Goal: Communication & Community: Participate in discussion

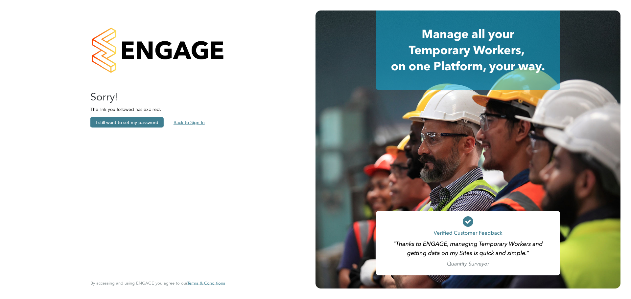
click at [198, 119] on button "Back to Sign In" at bounding box center [189, 122] width 42 height 11
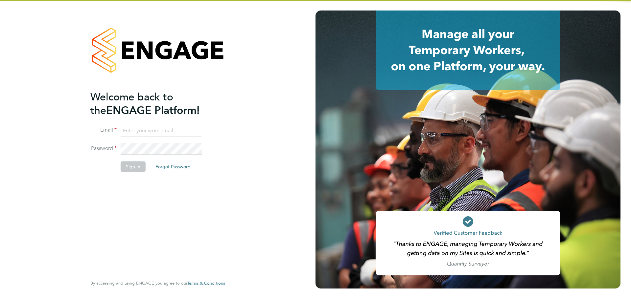
click at [175, 124] on ng-template "Welcome back to the ENGAGE Platform! Email Password Sign In Forgot Password" at bounding box center [154, 134] width 128 height 89
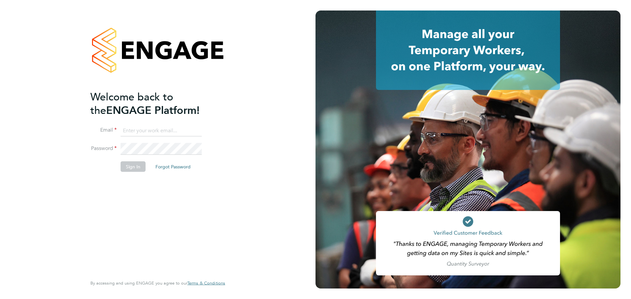
click at [177, 129] on input at bounding box center [161, 131] width 81 height 12
type input "baileyw@henry-blue.com"
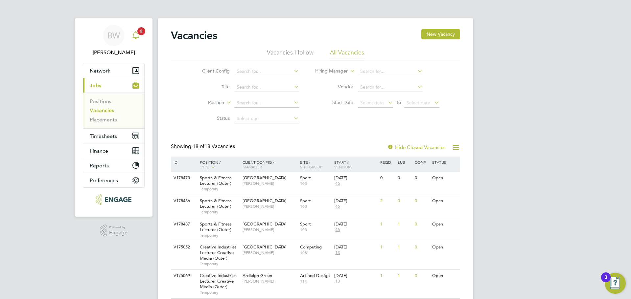
click at [135, 33] on icon "Main navigation" at bounding box center [136, 35] width 8 height 8
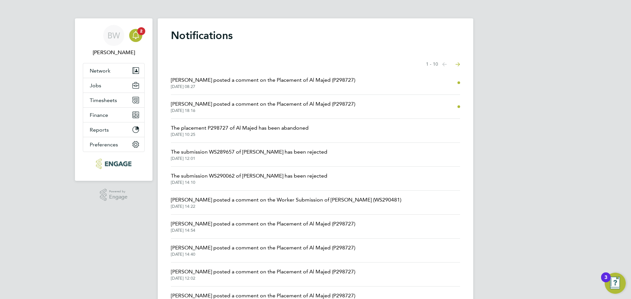
click at [321, 78] on span "[PERSON_NAME] posted a comment on the Placement of Al Majed (P298727)" at bounding box center [263, 80] width 184 height 8
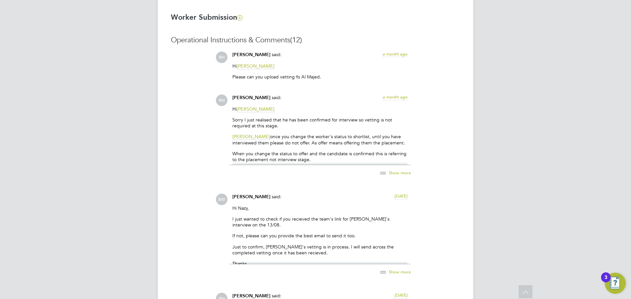
click at [300, 40] on span "(12)" at bounding box center [296, 39] width 12 height 9
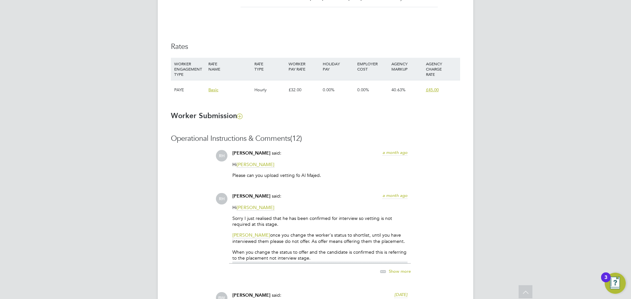
click at [328, 151] on div "[PERSON_NAME] said: a month ago" at bounding box center [319, 156] width 175 height 12
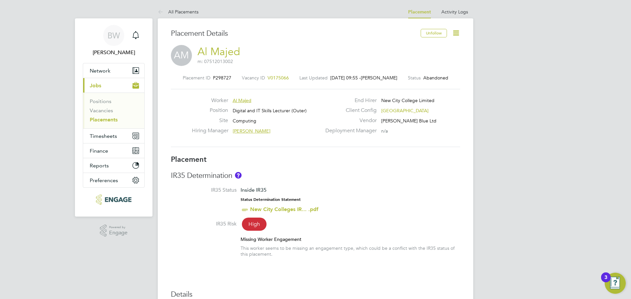
click at [214, 49] on link "Al Majed" at bounding box center [219, 51] width 43 height 13
